Goal: Entertainment & Leisure: Consume media (video, audio)

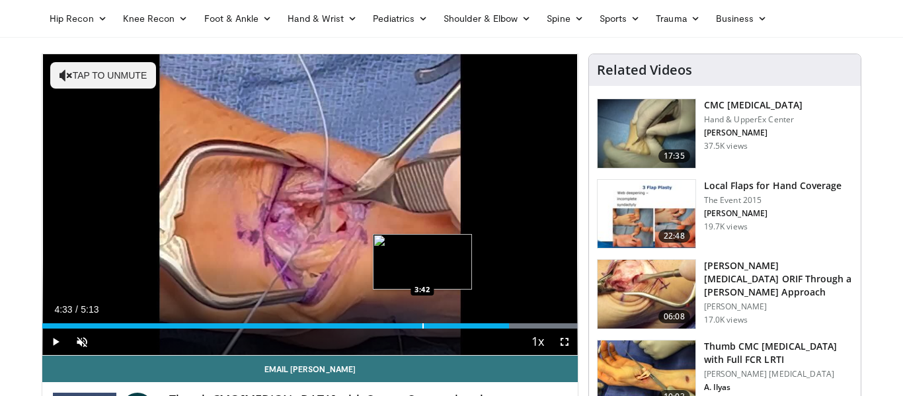
click at [422, 325] on div "Progress Bar" at bounding box center [422, 325] width 1 height 5
click at [414, 325] on div "Progress Bar" at bounding box center [414, 325] width 1 height 5
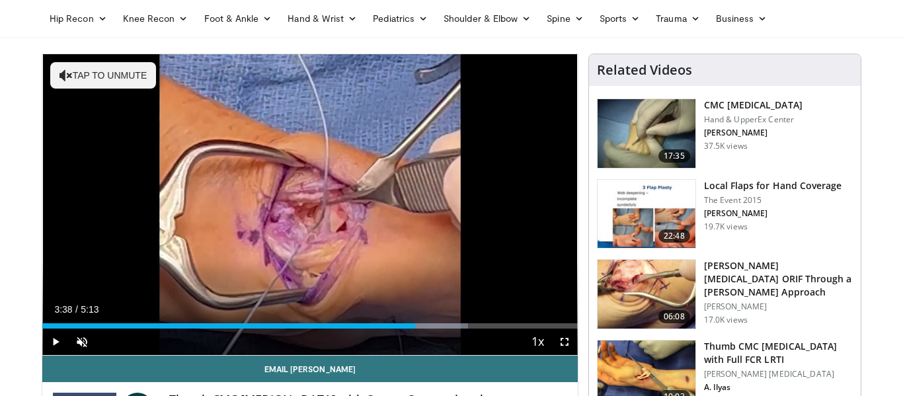
click at [57, 348] on span "Video Player" at bounding box center [55, 342] width 26 height 26
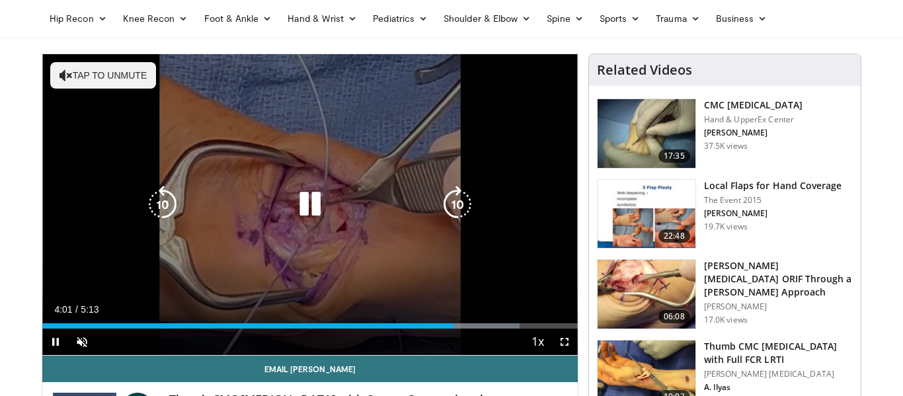
click at [167, 212] on icon "Video Player" at bounding box center [162, 204] width 37 height 37
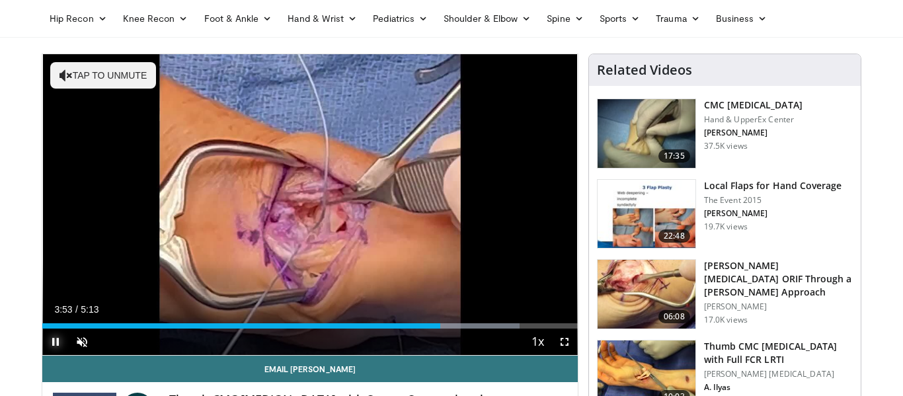
click at [54, 344] on span "Video Player" at bounding box center [55, 342] width 26 height 26
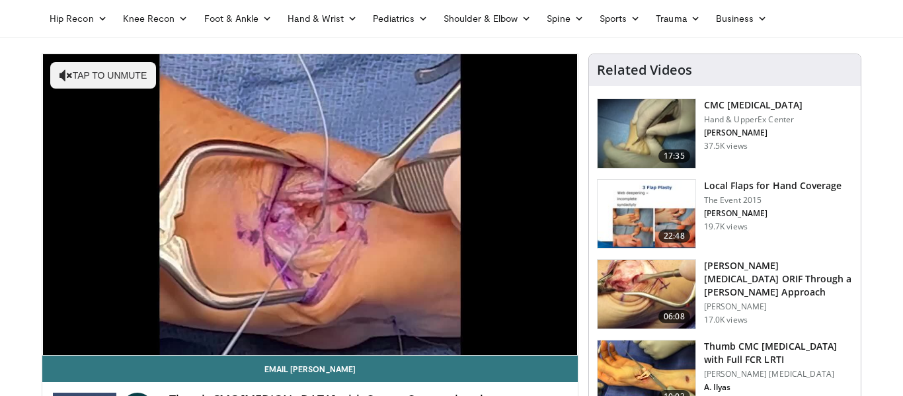
click at [54, 344] on div "10 seconds Tap to unmute" at bounding box center [309, 204] width 535 height 301
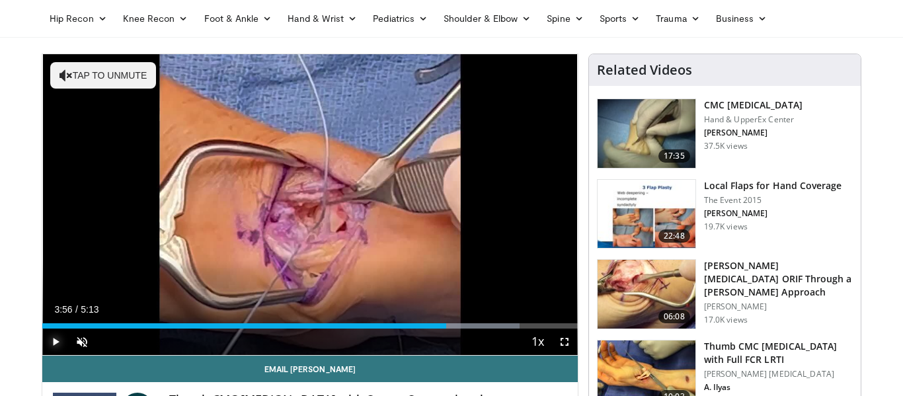
click at [54, 344] on span "Video Player" at bounding box center [55, 342] width 26 height 26
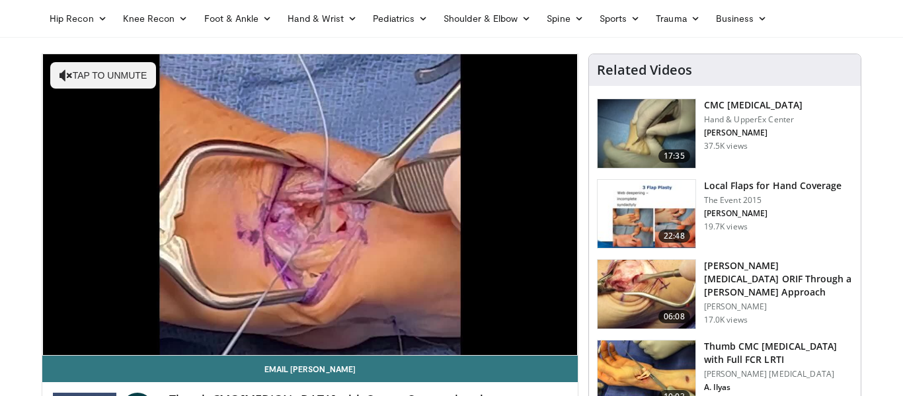
click at [54, 344] on div "10 seconds Tap to unmute" at bounding box center [309, 204] width 535 height 301
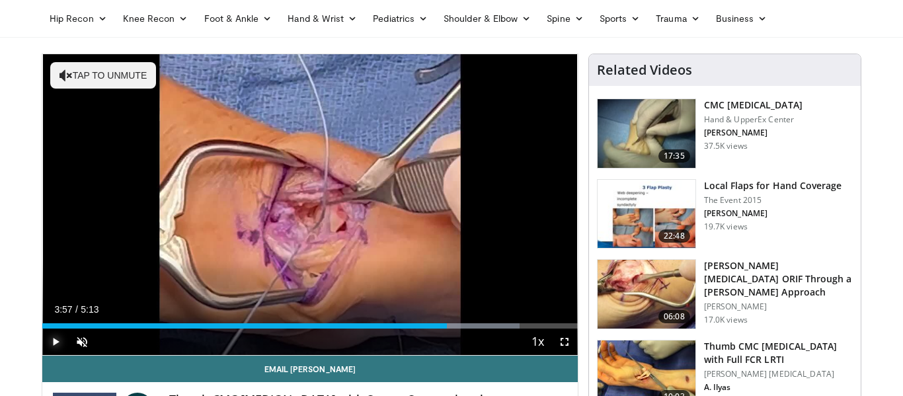
click at [54, 344] on span "Video Player" at bounding box center [55, 342] width 26 height 26
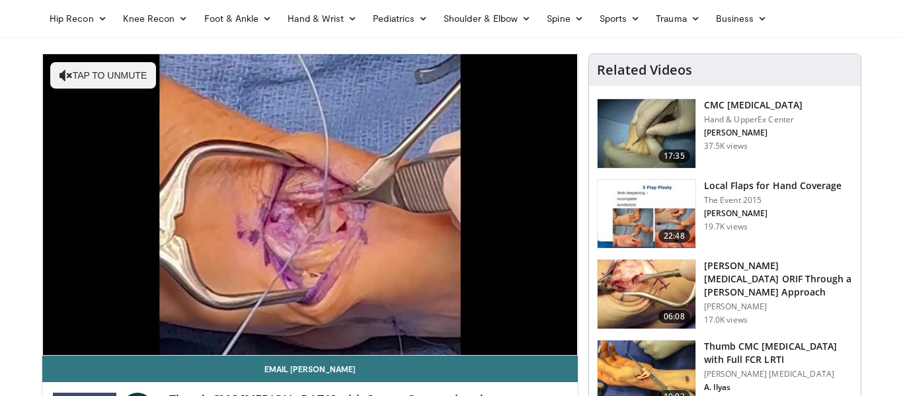
click at [54, 344] on div "10 seconds Tap to unmute" at bounding box center [309, 204] width 535 height 301
